Goal: Transaction & Acquisition: Purchase product/service

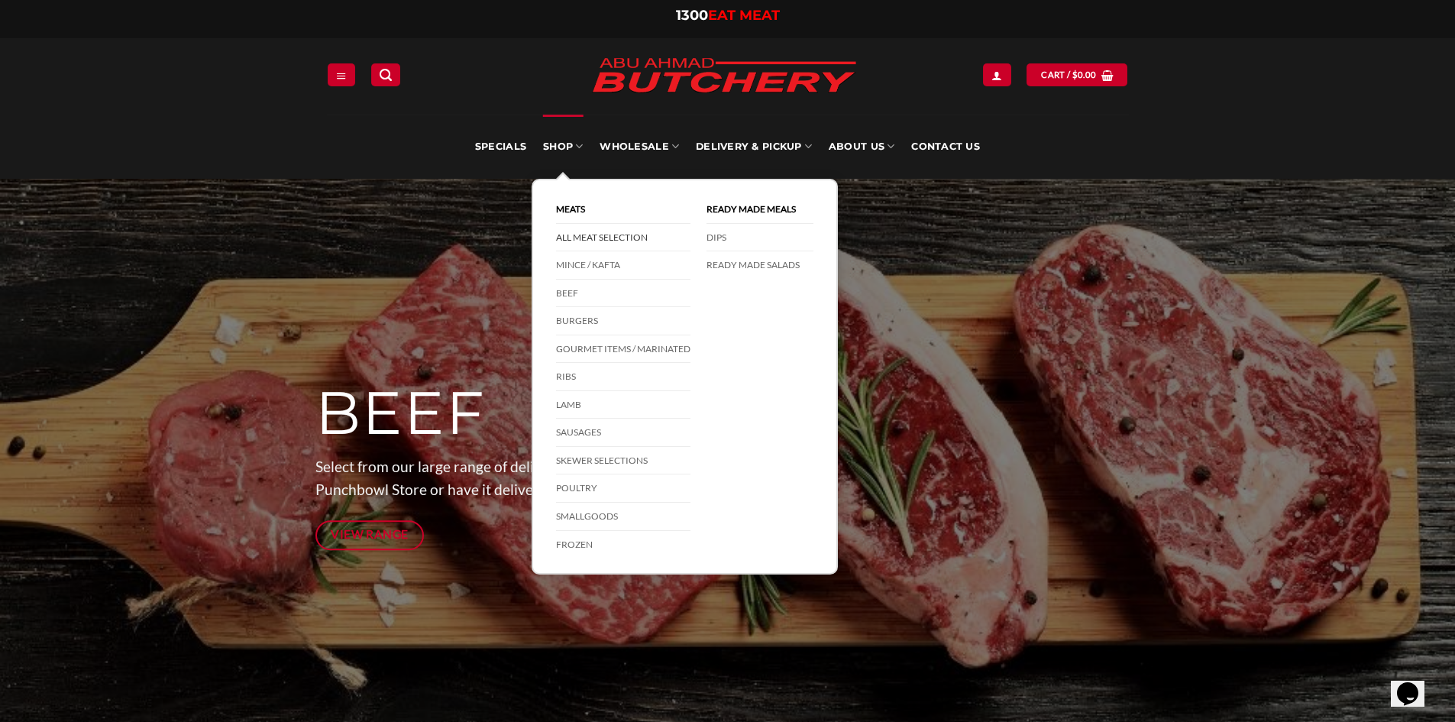
click at [596, 236] on link "All Meat Selection" at bounding box center [623, 238] width 134 height 28
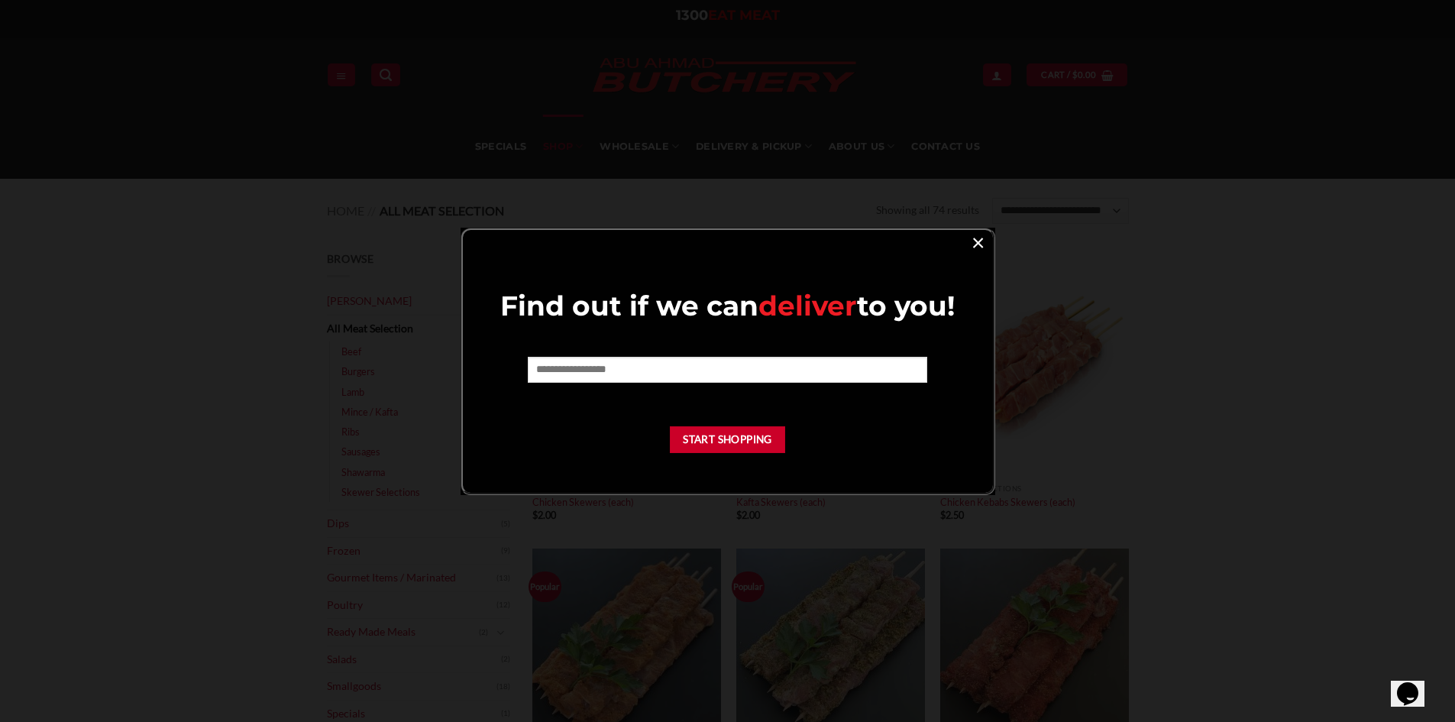
click at [971, 241] on link "×" at bounding box center [978, 241] width 22 height 21
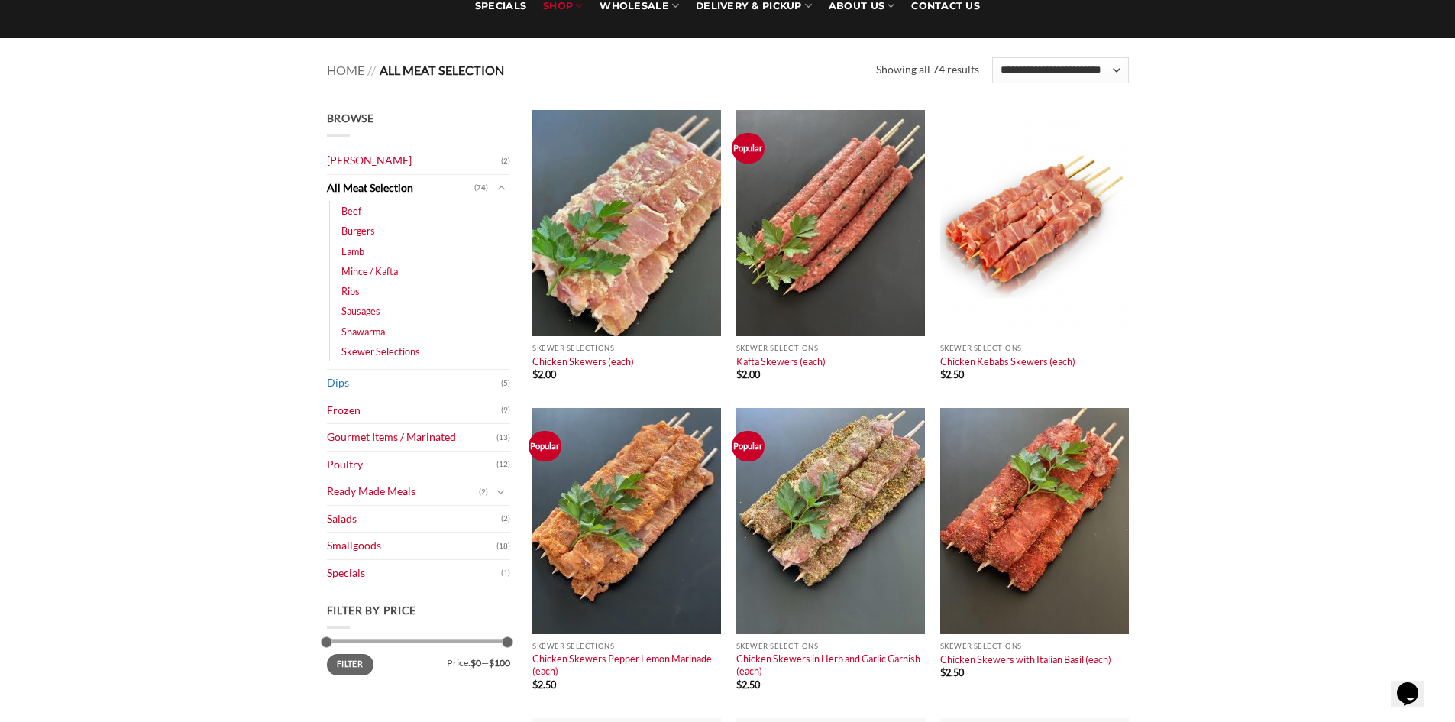
scroll to position [229, 0]
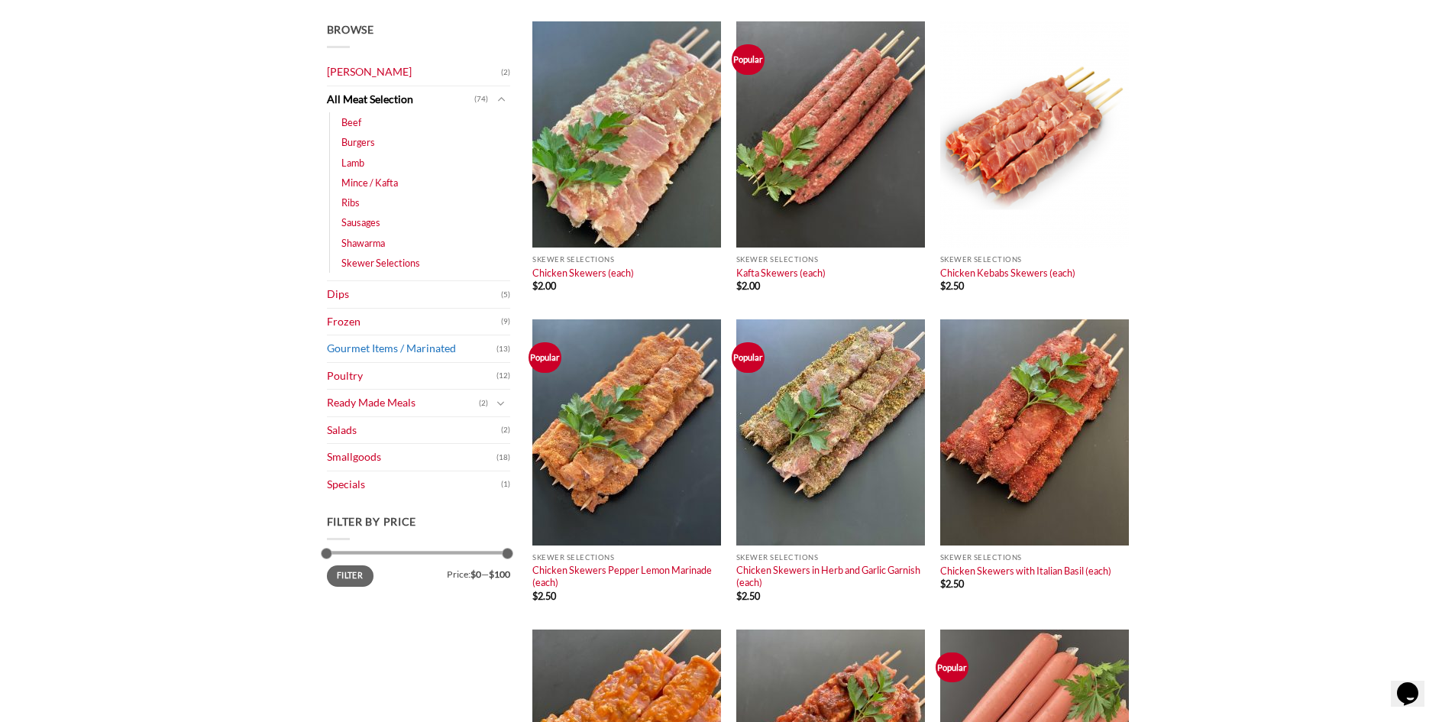
click at [409, 349] on link "Gourmet Items / Marinated" at bounding box center [412, 348] width 170 height 27
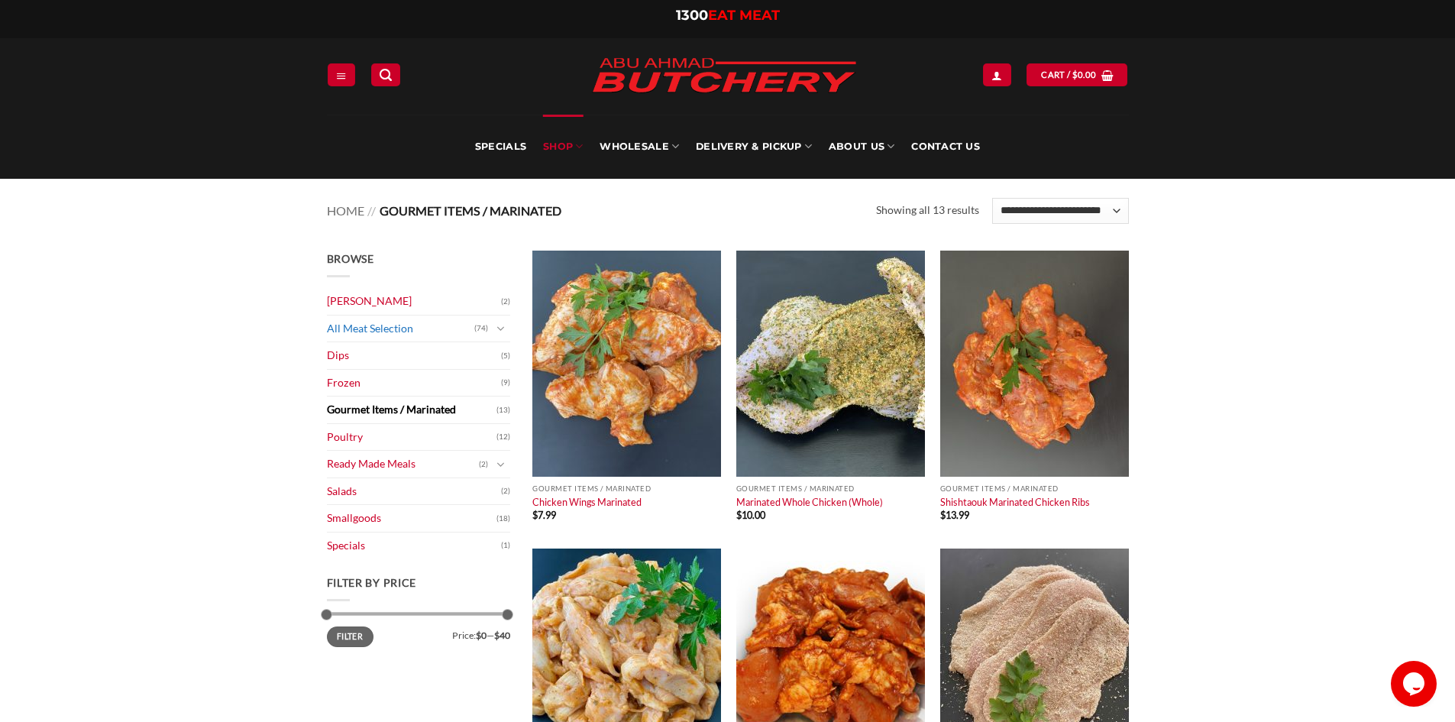
click at [353, 327] on link "All Meat Selection" at bounding box center [400, 328] width 147 height 27
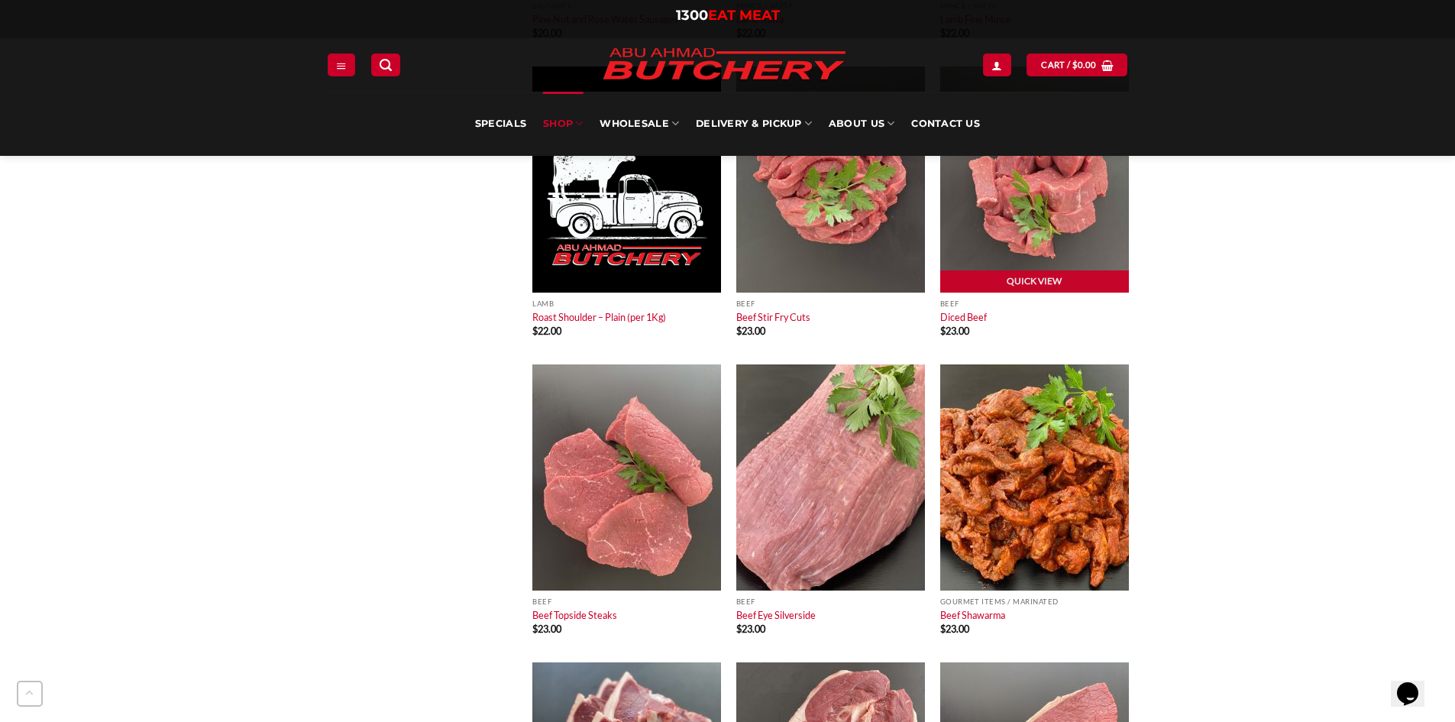
scroll to position [4124, 0]
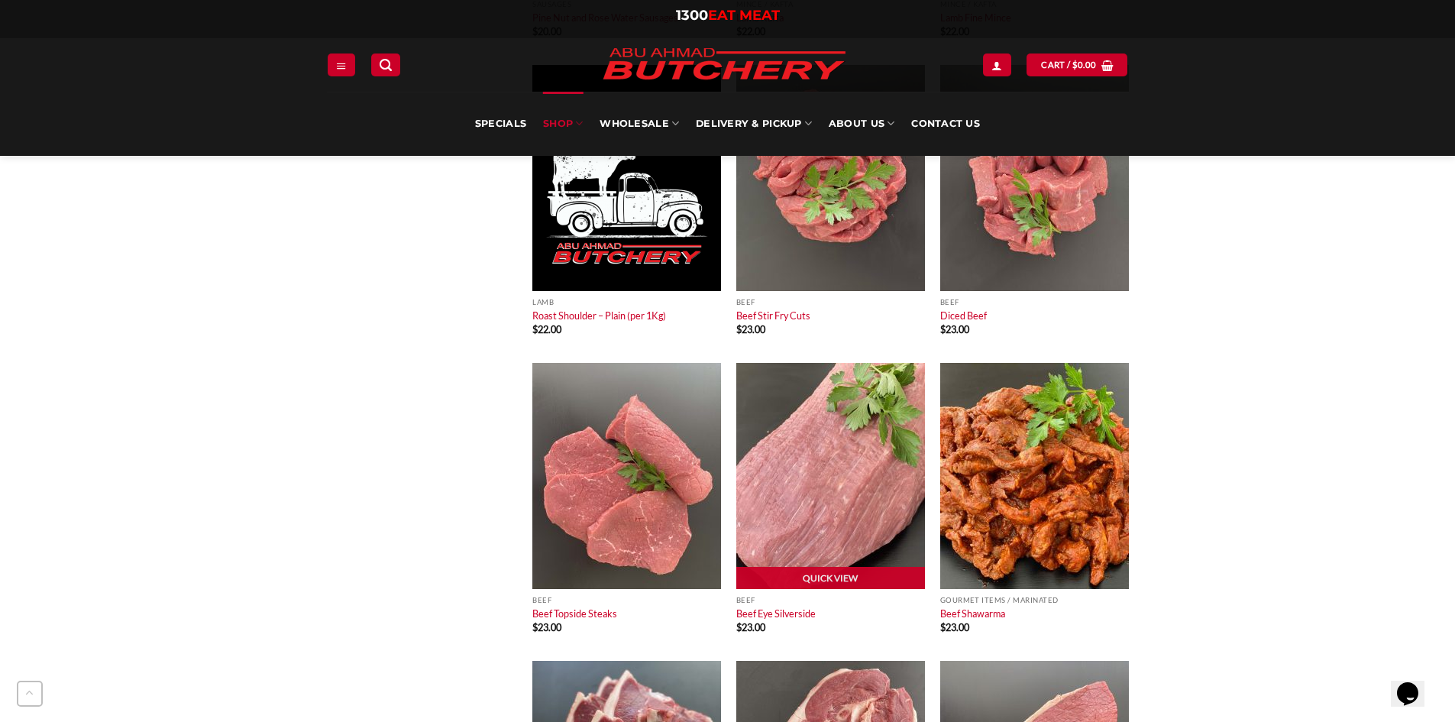
click at [800, 502] on img at bounding box center [830, 476] width 189 height 226
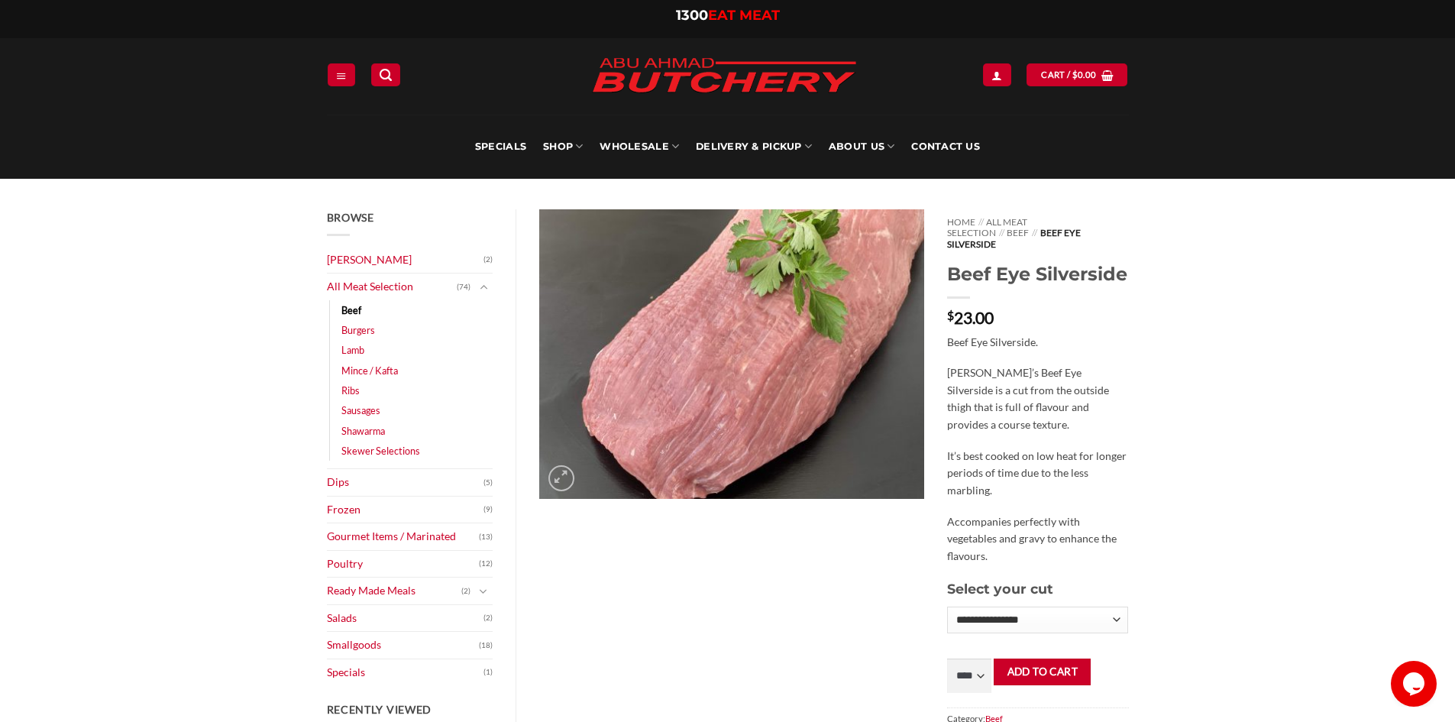
click at [760, 324] on img at bounding box center [731, 353] width 385 height 289
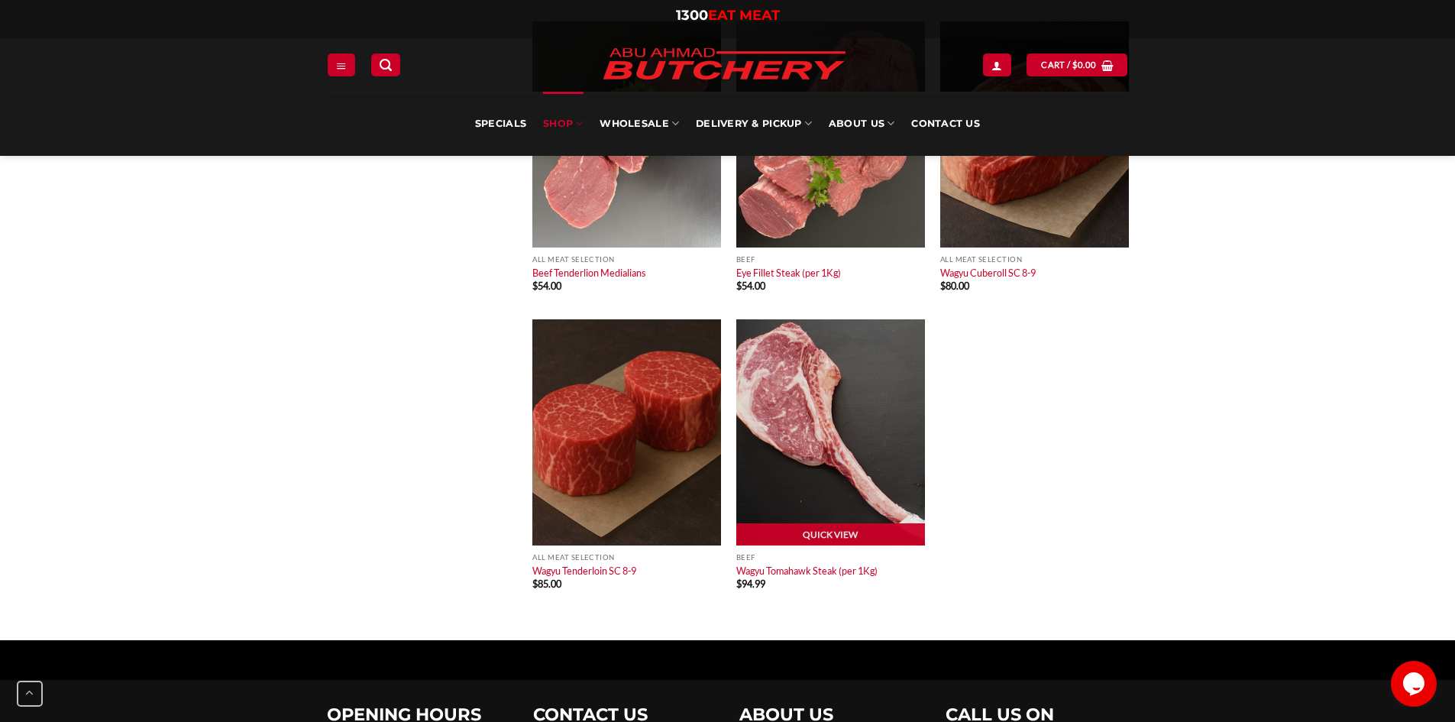
scroll to position [7102, 0]
